Goal: Task Accomplishment & Management: Use online tool/utility

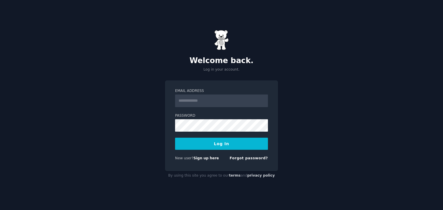
click at [218, 100] on input "Email Address" at bounding box center [221, 101] width 93 height 13
type input "**********"
click at [175, 138] on button "Log In" at bounding box center [221, 144] width 93 height 12
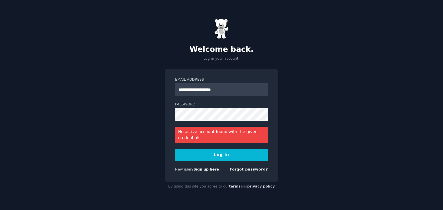
click at [154, 125] on div "**********" at bounding box center [221, 105] width 443 height 210
click at [255, 169] on link "Forgot password?" at bounding box center [249, 170] width 38 height 4
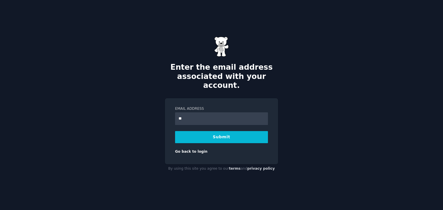
type input "**********"
click at [175, 131] on button "Submit" at bounding box center [221, 137] width 93 height 12
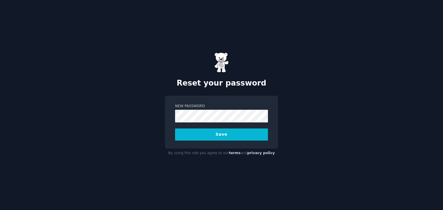
click at [208, 136] on button "Save" at bounding box center [221, 135] width 93 height 12
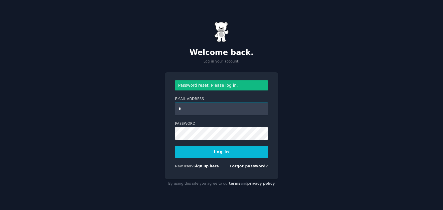
type input "**********"
click at [175, 146] on button "Log In" at bounding box center [221, 152] width 93 height 12
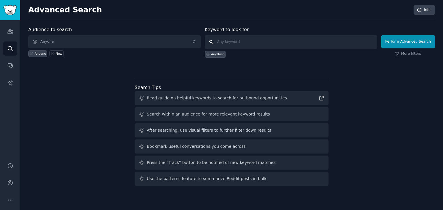
click at [224, 39] on input "text" at bounding box center [291, 42] width 173 height 14
type input "solids flow meter"
click button "Perform Advanced Search" at bounding box center [408, 41] width 54 height 13
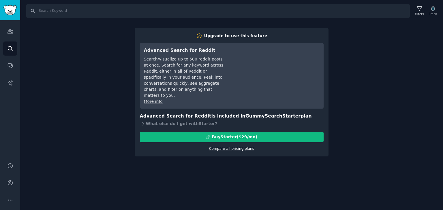
click at [226, 147] on link "Compare all pricing plans" at bounding box center [231, 149] width 45 height 4
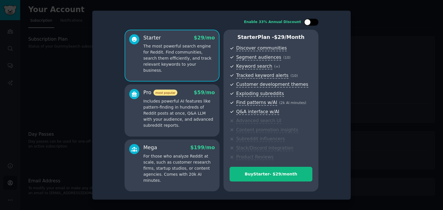
click at [313, 23] on div at bounding box center [314, 22] width 3 height 3
click at [313, 23] on div at bounding box center [315, 22] width 6 height 6
click at [313, 23] on div at bounding box center [314, 22] width 3 height 3
click at [313, 23] on div at bounding box center [315, 22] width 6 height 6
checkbox input "false"
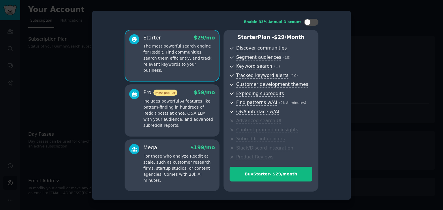
click at [366, 56] on div at bounding box center [221, 105] width 443 height 210
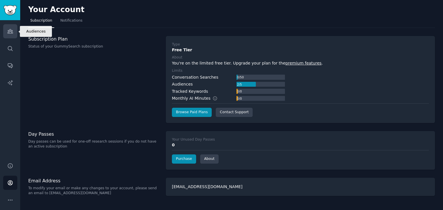
click at [11, 29] on icon "Sidebar" at bounding box center [10, 31] width 6 height 6
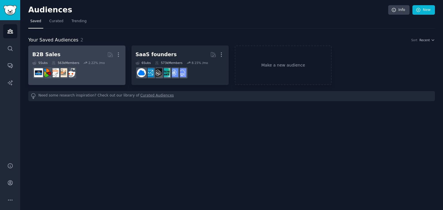
click at [99, 66] on dd at bounding box center [76, 73] width 89 height 16
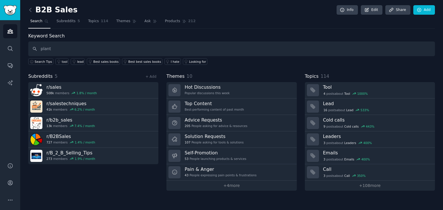
type input "plant"
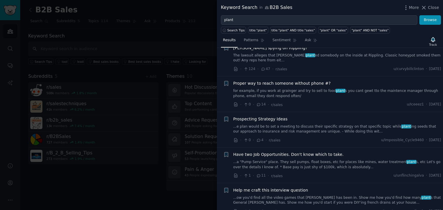
scroll to position [407, 0]
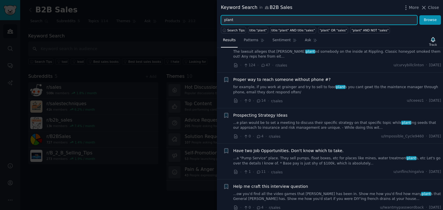
click at [281, 23] on input "plant" at bounding box center [319, 20] width 197 height 10
type input "p"
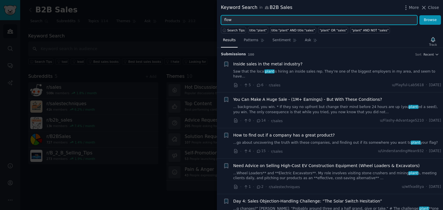
click at [281, 23] on input "flow" at bounding box center [319, 20] width 197 height 10
type input "flowmeter"
click at [420, 15] on button "Browse" at bounding box center [431, 20] width 22 height 10
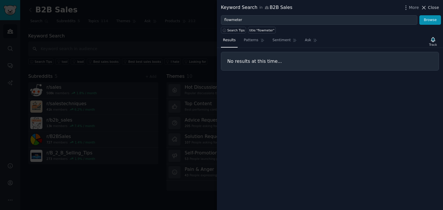
click at [435, 5] on div "Keyword Search in B2B Sales More Close" at bounding box center [330, 7] width 226 height 15
click at [435, 5] on span "Close" at bounding box center [433, 8] width 11 height 6
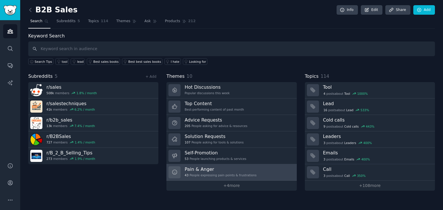
click at [237, 171] on h3 "Pain & Anger" at bounding box center [221, 169] width 72 height 6
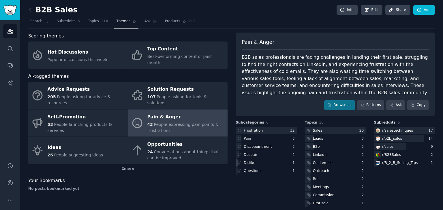
scroll to position [5, 0]
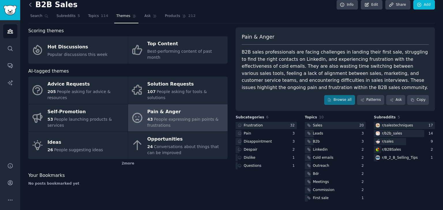
click at [31, 2] on icon at bounding box center [30, 5] width 6 height 6
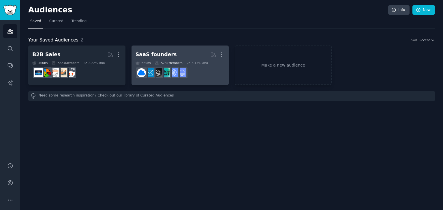
click at [194, 57] on h2 "SaaS founders More" at bounding box center [180, 55] width 89 height 10
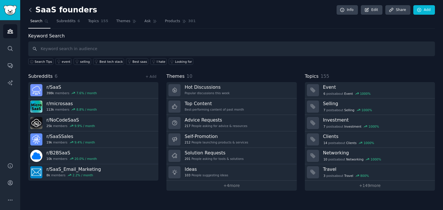
click at [31, 7] on icon at bounding box center [30, 10] width 6 height 6
